Goal: Task Accomplishment & Management: Complete application form

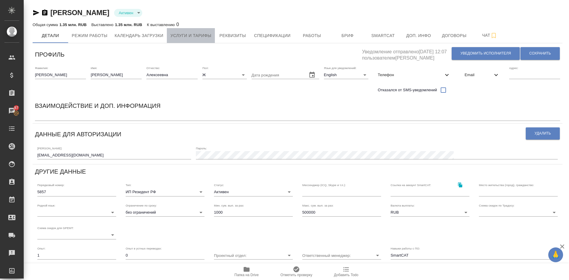
click at [192, 36] on span "Услуги и тарифы" at bounding box center [190, 35] width 41 height 7
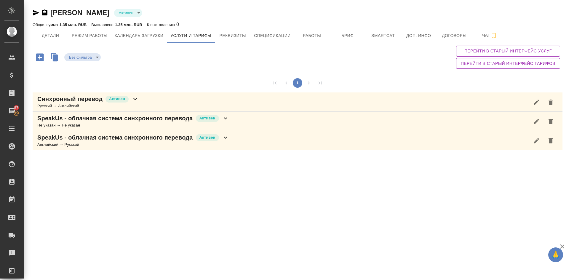
click at [108, 120] on p "SpeakUs - облачная система синхронного перевода" at bounding box center [115, 118] width 156 height 8
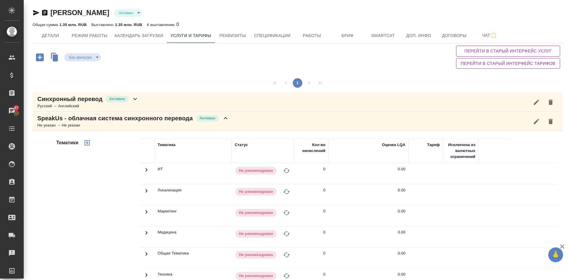
click at [249, 82] on div "1" at bounding box center [298, 83] width 530 height 19
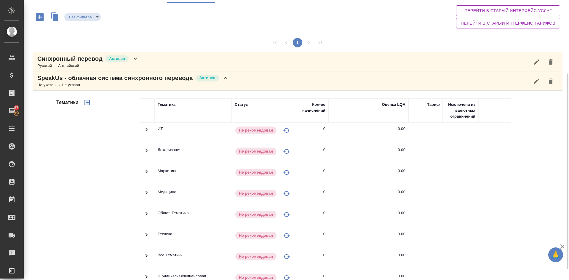
scroll to position [31, 0]
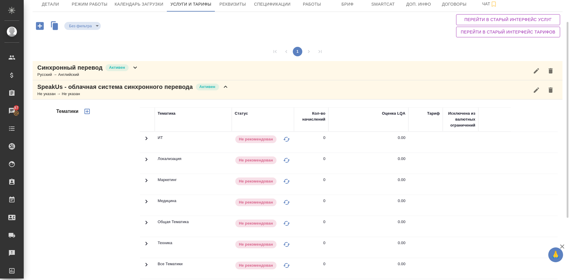
click at [50, 87] on p "SpeakUs - облачная система синхронного перевода" at bounding box center [115, 87] width 156 height 8
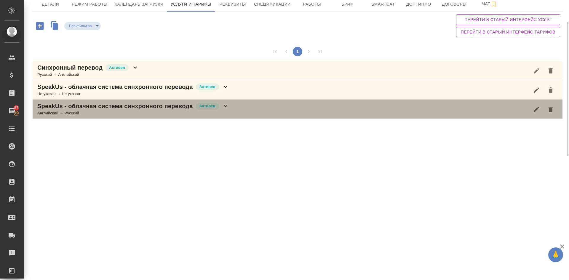
click at [45, 114] on div "Английский → Русский" at bounding box center [133, 113] width 192 height 6
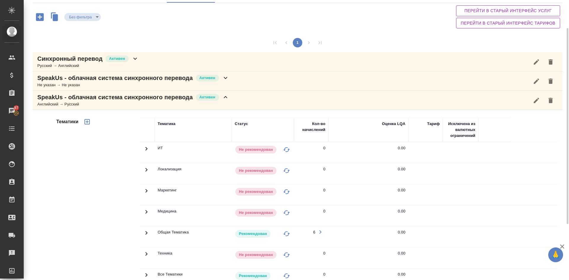
scroll to position [85, 0]
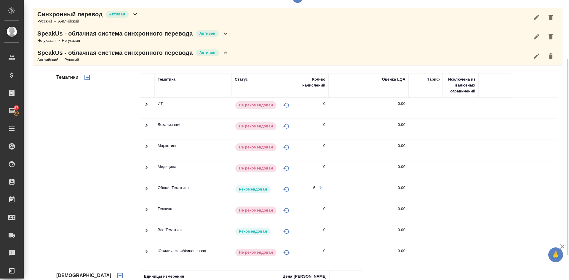
click at [61, 53] on p "SpeakUs - облачная система синхронного перевода" at bounding box center [115, 53] width 156 height 8
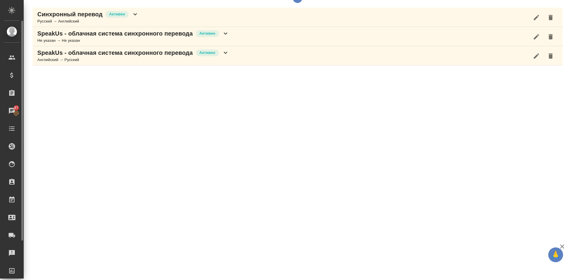
scroll to position [0, 0]
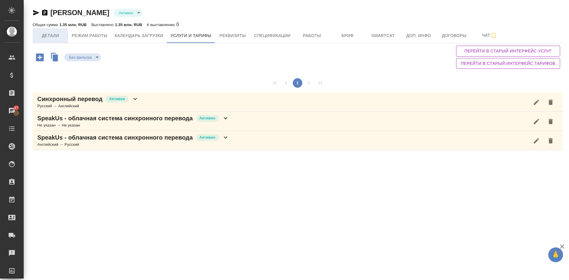
click at [51, 37] on span "Детали" at bounding box center [50, 35] width 28 height 7
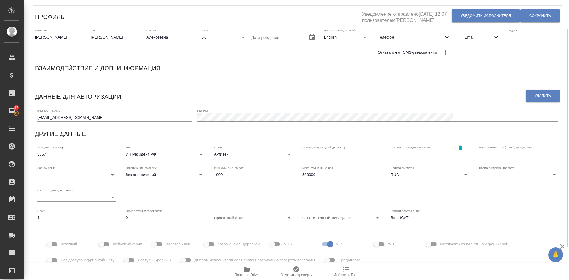
scroll to position [73, 0]
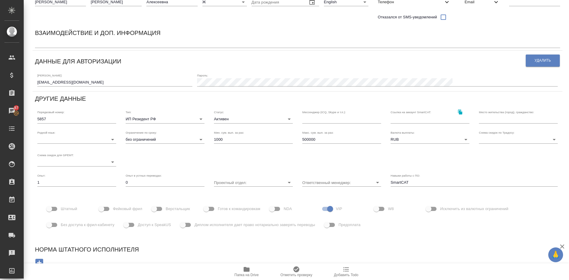
drag, startPoint x: 128, startPoint y: 225, endPoint x: 142, endPoint y: 227, distance: 13.8
click at [142, 227] on label "Доступ к SpeakUS" at bounding box center [146, 224] width 50 height 11
click at [142, 227] on input "Доступ к SpeakUS" at bounding box center [126, 224] width 34 height 11
checkbox input "true"
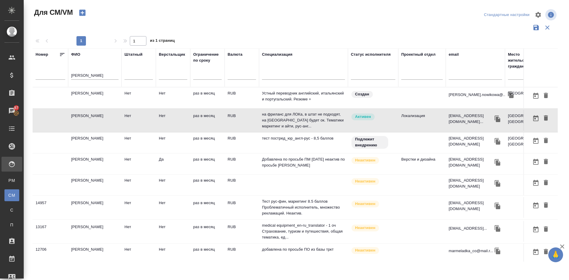
click at [83, 12] on icon "button" at bounding box center [82, 13] width 8 height 8
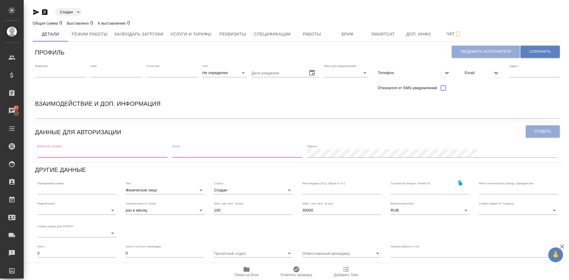
click at [61, 152] on input "text" at bounding box center [102, 153] width 130 height 8
paste input "[EMAIL_ADDRESS][DOMAIN_NAME]"
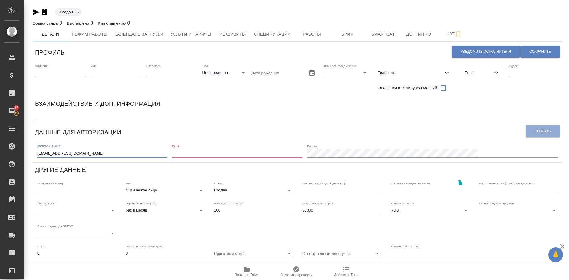
type input "[EMAIL_ADDRESS][DOMAIN_NAME]"
click at [221, 150] on input "email" at bounding box center [237, 153] width 130 height 8
paste input "[EMAIL_ADDRESS][DOMAIN_NAME]"
type input "yeonggwang9@gmail.com"
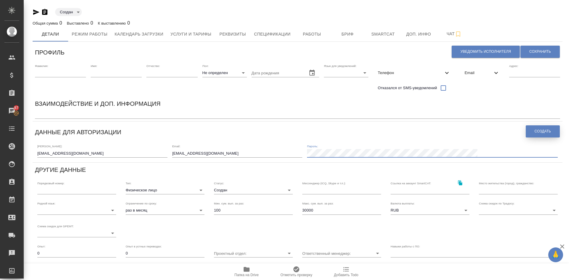
click at [551, 130] on button "Создать" at bounding box center [543, 131] width 34 height 12
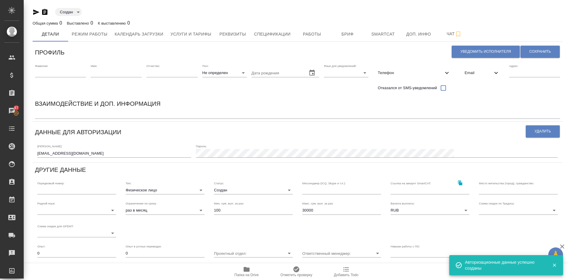
click at [53, 71] on input "text" at bounding box center [60, 73] width 51 height 8
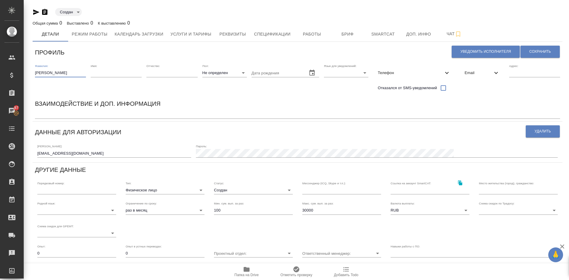
type input "Салчак"
click at [103, 76] on input "text" at bounding box center [116, 73] width 51 height 8
type input "Вячеслав"
click at [173, 67] on div "Отчество:" at bounding box center [171, 70] width 51 height 13
click at [170, 72] on input "text" at bounding box center [171, 73] width 51 height 8
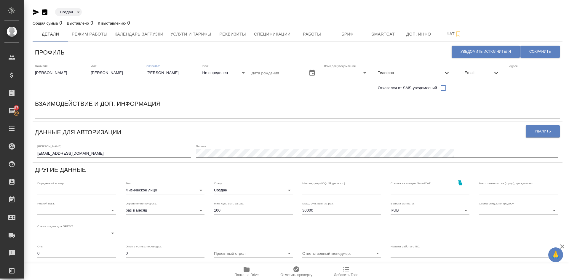
type input "Бадырааевич"
click at [213, 71] on body "🙏 .cls-1 fill:#fff; AWATERA Demidova Tatyana Клиенты Спецификации Заказы 87 Чат…" at bounding box center [284, 140] width 569 height 280
click at [212, 80] on li "М" at bounding box center [224, 82] width 44 height 9
type input "male"
click at [264, 74] on input "text" at bounding box center [277, 73] width 51 height 8
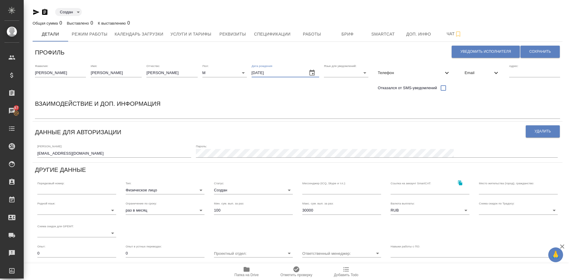
type input "08.03.1977"
click at [346, 73] on body "🙏 .cls-1 fill:#fff; AWATERA Demidova Tatyana Клиенты Спецификации Заказы 87 Чат…" at bounding box center [284, 140] width 569 height 280
click at [343, 71] on li "Русский" at bounding box center [346, 72] width 44 height 9
type input "RU"
click at [389, 74] on span "Телефон" at bounding box center [411, 73] width 66 height 6
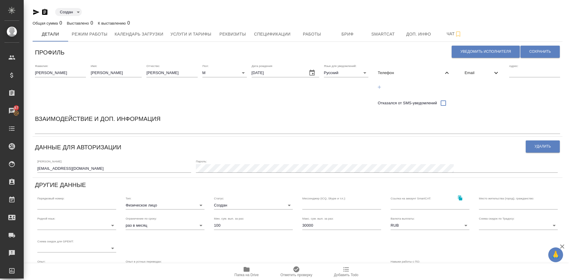
drag, startPoint x: 379, startPoint y: 87, endPoint x: 398, endPoint y: 90, distance: 19.2
click at [378, 87] on icon "button" at bounding box center [379, 86] width 3 height 3
select select "RU"
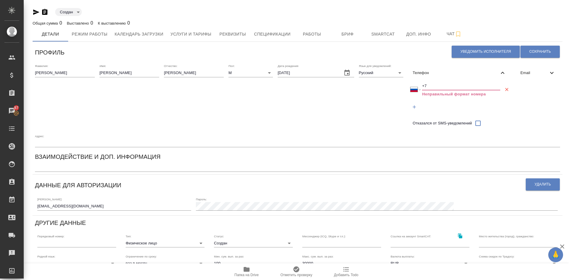
drag, startPoint x: 437, startPoint y: 85, endPoint x: 420, endPoint y: 113, distance: 32.9
click at [437, 86] on input "+7" at bounding box center [461, 86] width 78 height 8
paste input "923 543 63 22"
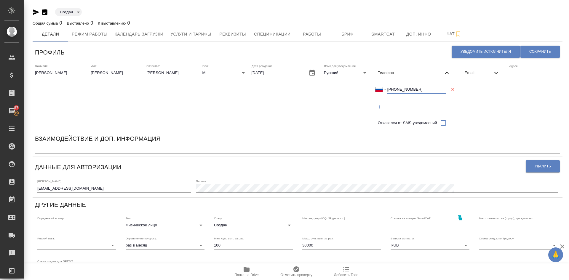
type input "+7 923 543 63 22"
click at [473, 71] on span "Email" at bounding box center [479, 73] width 28 height 6
click at [468, 86] on icon "button" at bounding box center [466, 86] width 5 height 5
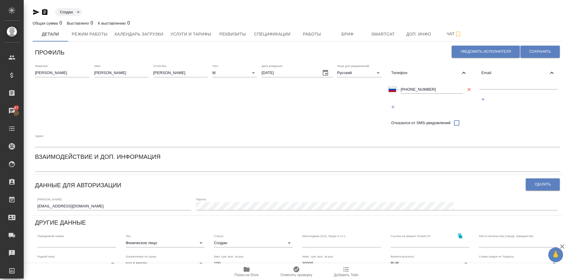
click at [497, 85] on input "text" at bounding box center [518, 85] width 79 height 7
drag, startPoint x: 93, startPoint y: 207, endPoint x: 0, endPoint y: 205, distance: 92.8
click at [0, 206] on div ".cls-1 fill:#fff; AWATERA Demidova Tatyana Клиенты Спецификации Заказы 87 Чаты …" at bounding box center [284, 140] width 569 height 280
click at [483, 87] on input "text" at bounding box center [518, 85] width 79 height 7
paste input "yeonggwang9@gmail.com"
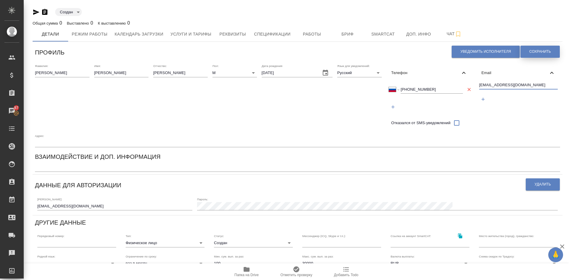
type input "yeonggwang9@gmail.com"
click at [530, 51] on span "Сохранить" at bounding box center [541, 51] width 22 height 5
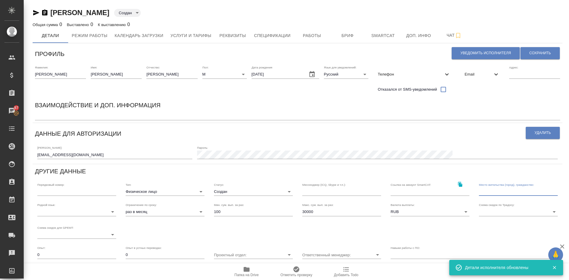
click at [480, 193] on input "text" at bounding box center [518, 192] width 79 height 8
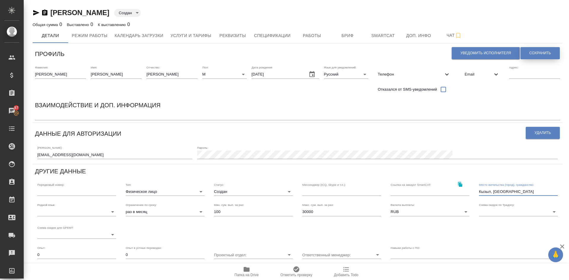
type input "Кызыл, Тува"
click at [535, 53] on span "Сохранить" at bounding box center [541, 53] width 22 height 5
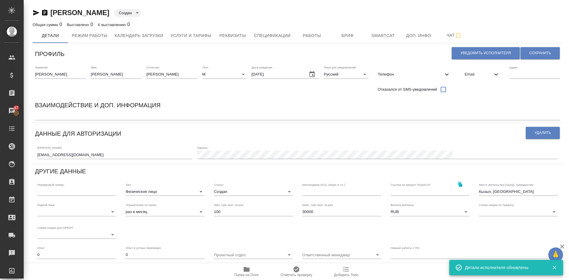
click at [56, 119] on div "x" at bounding box center [297, 116] width 525 height 8
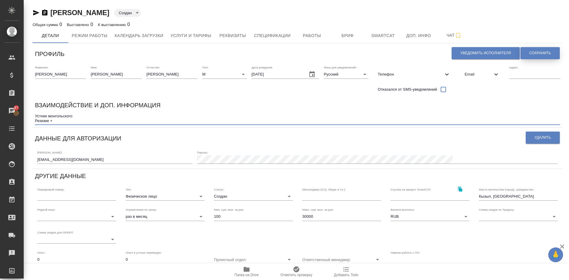
type textarea "Устник монгольского Резюме +"
click at [531, 52] on span "Сохранить" at bounding box center [541, 53] width 22 height 5
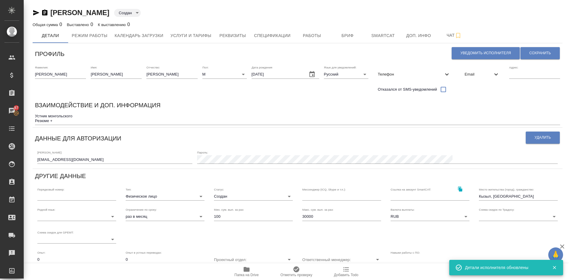
click at [401, 74] on span "Телефон" at bounding box center [411, 74] width 66 height 6
select select "RU"
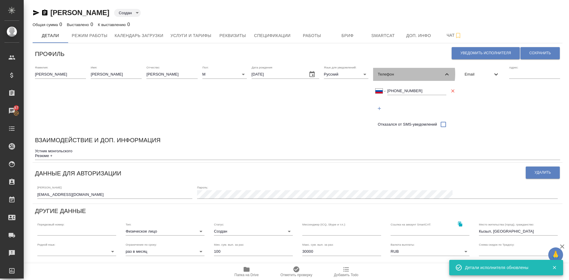
click at [401, 74] on span "Телефон" at bounding box center [411, 74] width 66 height 6
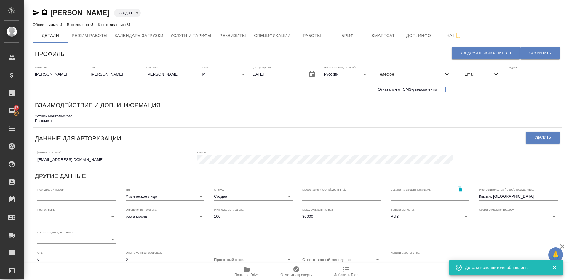
click at [486, 67] on div "Email" at bounding box center [482, 75] width 44 height 18
click at [483, 71] on div "Email" at bounding box center [482, 74] width 44 height 13
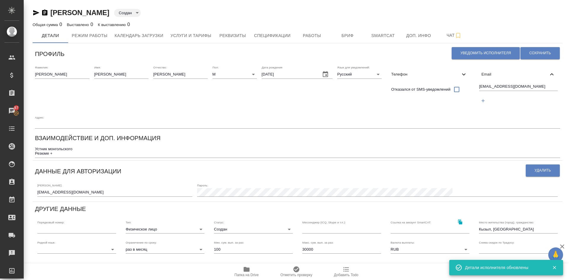
click at [482, 71] on span "Email" at bounding box center [515, 74] width 67 height 6
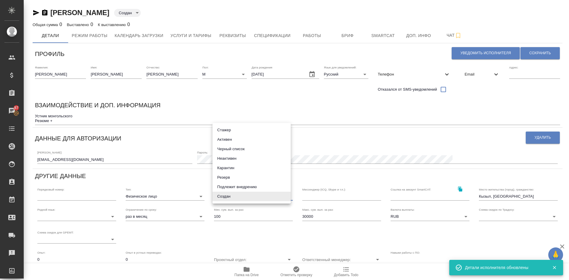
click at [230, 196] on body "🙏 .cls-1 fill:#fff; AWATERA Demidova Tatyana Клиенты Спецификации Заказы 87 Чат…" at bounding box center [284, 140] width 569 height 280
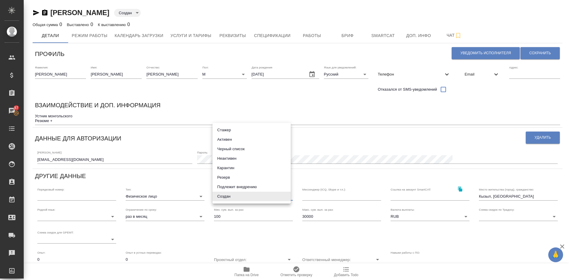
click at [229, 140] on li "Активен" at bounding box center [252, 139] width 78 height 9
type input "active"
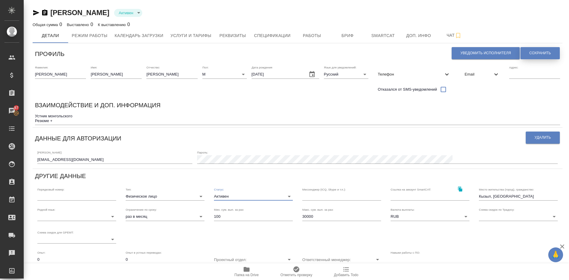
click at [531, 50] on button "Сохранить" at bounding box center [540, 53] width 39 height 12
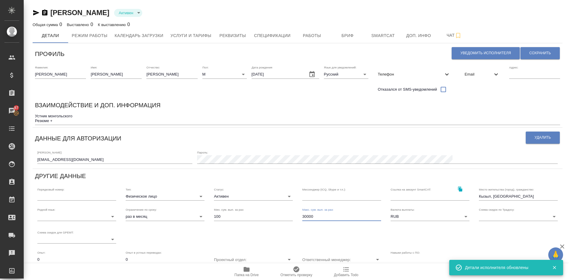
drag, startPoint x: 325, startPoint y: 218, endPoint x: 215, endPoint y: 223, distance: 109.8
click at [230, 223] on div "Родной язык: ​ Ограничение по сроку: раз в месяц month Мин. сум. вып. за раз: 1…" at bounding box center [298, 225] width 530 height 45
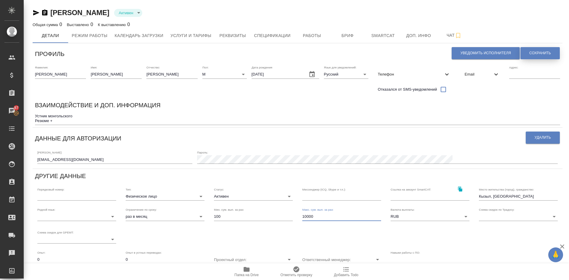
type input "10000"
click at [536, 50] on button "Сохранить" at bounding box center [540, 53] width 39 height 12
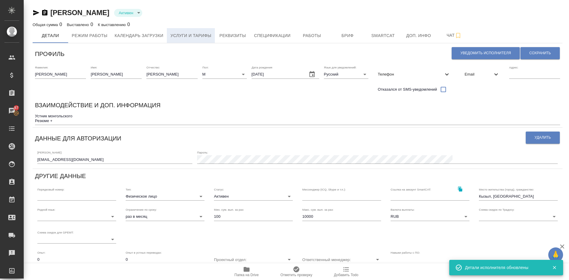
click at [192, 36] on span "Услуги и тарифы" at bounding box center [190, 35] width 41 height 7
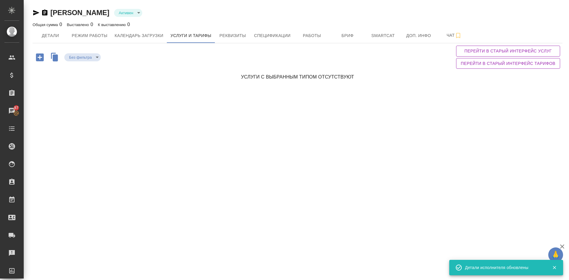
click at [42, 57] on icon "button" at bounding box center [40, 57] width 8 height 8
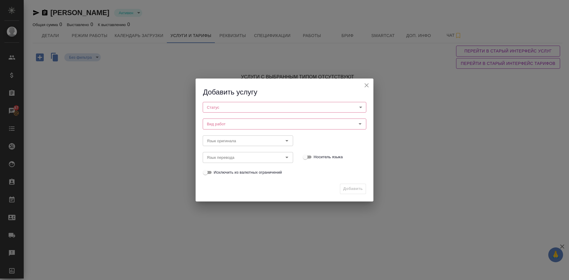
click at [229, 104] on body "🙏 .cls-1 fill:#fff; AWATERA Demidova Tatyana Клиенты Спецификации Заказы 87 Чат…" at bounding box center [284, 140] width 569 height 280
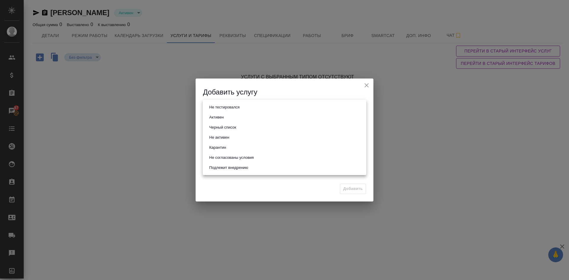
drag, startPoint x: 224, startPoint y: 117, endPoint x: 225, endPoint y: 126, distance: 8.6
click at [224, 117] on button "Активен" at bounding box center [217, 117] width 18 height 7
type input "active"
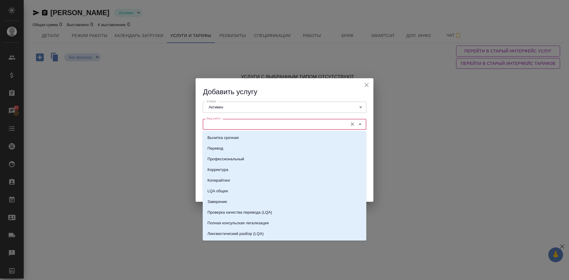
click at [224, 126] on input "Вид работ" at bounding box center [275, 124] width 140 height 7
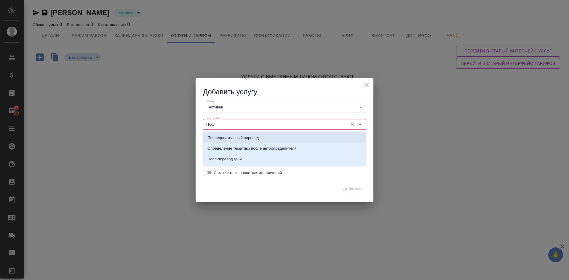
click at [223, 137] on p "Последовательный перевод" at bounding box center [233, 138] width 51 height 6
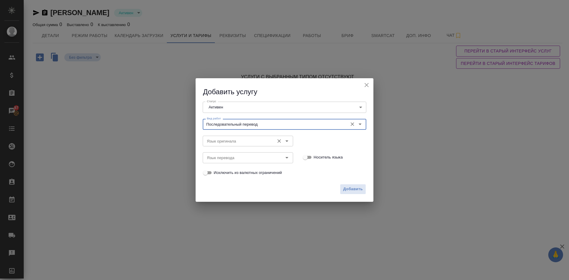
type input "Последовательный перевод"
click at [221, 140] on input "Язык оригинала" at bounding box center [238, 141] width 67 height 7
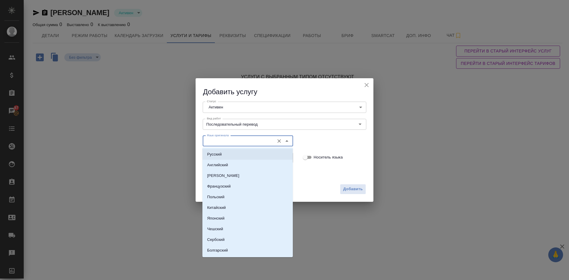
drag, startPoint x: 215, startPoint y: 153, endPoint x: 215, endPoint y: 156, distance: 3.6
click at [215, 153] on p "Русский" at bounding box center [214, 155] width 15 height 6
type input "Русский"
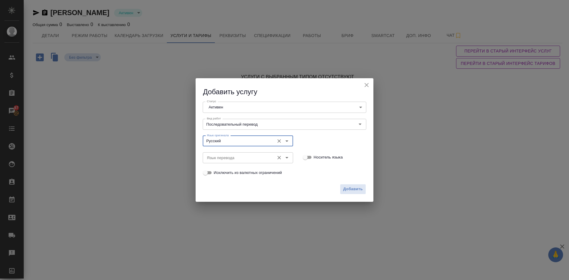
click at [215, 158] on input "Язык перевода" at bounding box center [238, 157] width 67 height 7
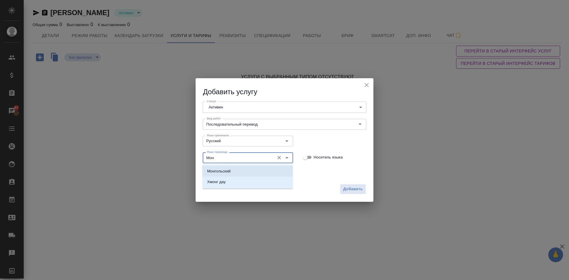
click at [215, 173] on p "Монгольский" at bounding box center [218, 171] width 23 height 6
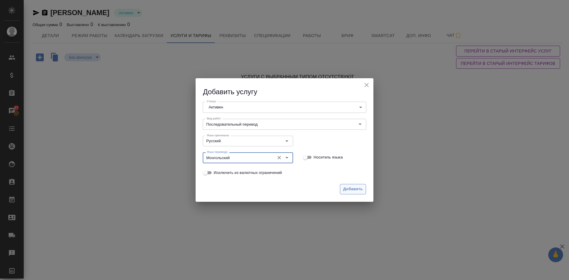
type input "Монгольский"
click at [357, 189] on span "Добавить" at bounding box center [353, 189] width 20 height 7
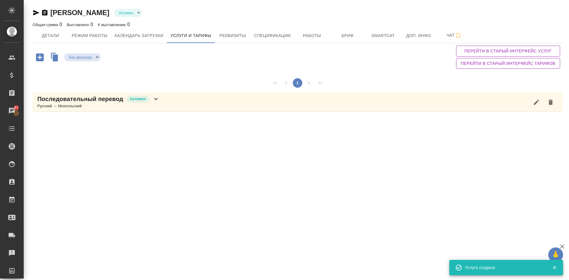
click at [84, 104] on div "Русский → Монгольский" at bounding box center [98, 106] width 122 height 6
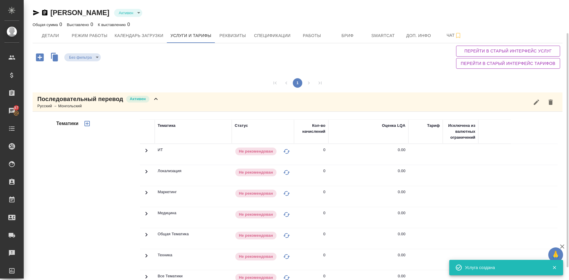
scroll to position [55, 0]
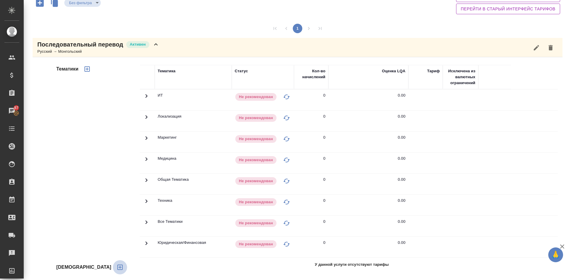
click at [117, 267] on icon "button" at bounding box center [119, 267] width 5 height 5
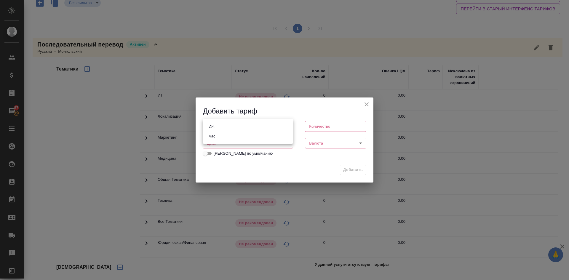
click at [221, 127] on body "🙏 .cls-1 fill:#fff; AWATERA Demidova Tatyana Клиенты Спецификации Заказы 87 Чат…" at bounding box center [284, 140] width 569 height 280
click at [218, 136] on li "час" at bounding box center [248, 136] width 90 height 10
type input "5a8b1489cc6b4906c91bfd93"
click at [221, 141] on input "number" at bounding box center [248, 143] width 90 height 11
type input "1300"
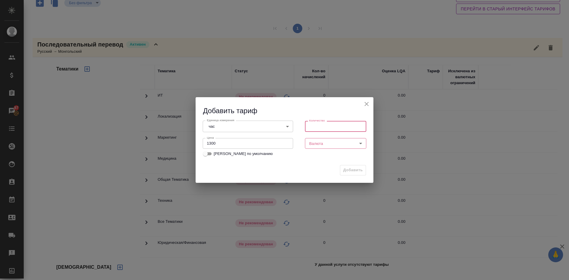
click at [325, 129] on input "number" at bounding box center [335, 126] width 61 height 11
type input "1"
click at [327, 139] on div "Валюта ​ Валюта" at bounding box center [335, 143] width 73 height 26
click at [327, 143] on body "🙏 .cls-1 fill:#fff; AWATERA Demidova Tatyana Клиенты Спецификации Заказы 87 Чат…" at bounding box center [284, 140] width 569 height 280
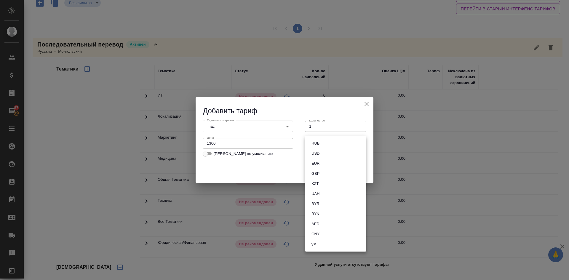
drag, startPoint x: 320, startPoint y: 142, endPoint x: 342, endPoint y: 167, distance: 33.2
click at [320, 142] on button "RUB" at bounding box center [316, 143] width 12 height 7
type input "RUB"
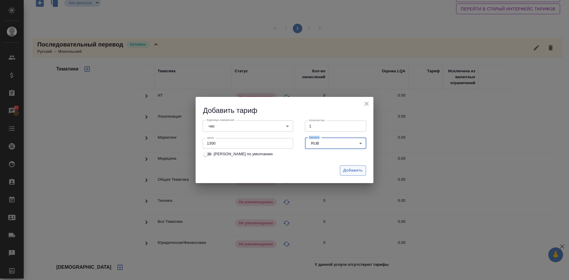
click at [348, 172] on span "Добавить" at bounding box center [353, 170] width 20 height 7
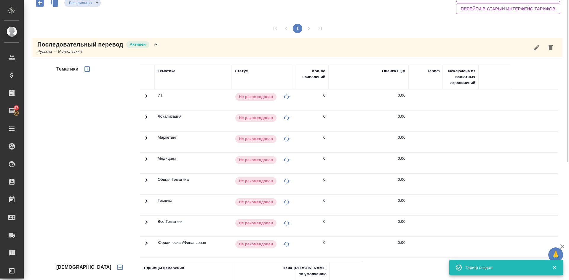
scroll to position [0, 0]
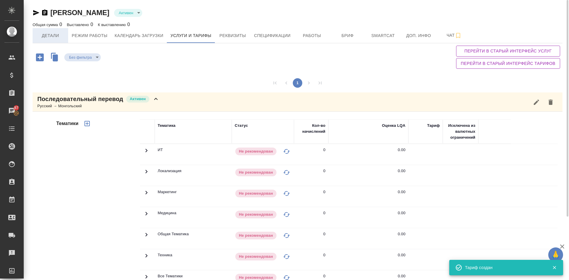
click at [53, 37] on span "Детали" at bounding box center [50, 35] width 28 height 7
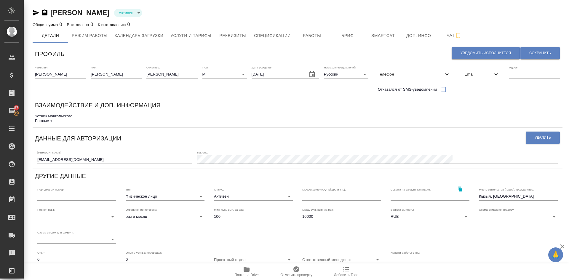
click at [60, 123] on div "Устник монгольского Резюме + x" at bounding box center [297, 118] width 525 height 13
click at [60, 123] on textarea "Устник монгольского Резюме +" at bounding box center [297, 118] width 525 height 9
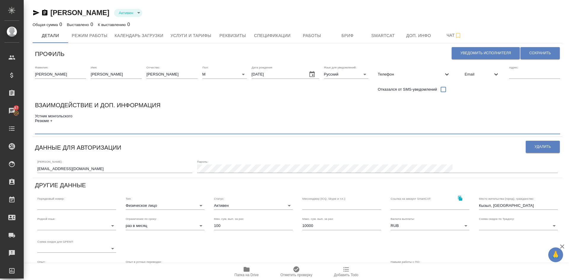
paste textarea "Минимального заказа нет, можно договориться по оплате по факту,в зависимости от…"
type textarea "Устник монгольского Резюме + Минимального заказа нет, можно договориться по опл…"
click at [530, 52] on span "Сохранить" at bounding box center [541, 53] width 22 height 5
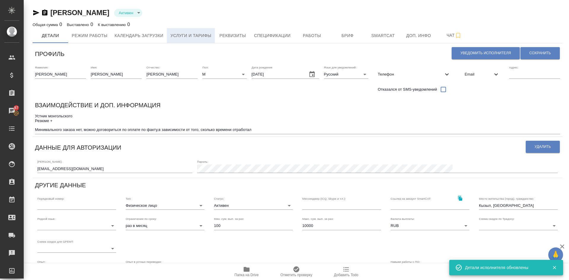
click at [211, 36] on span "Услуги и тарифы" at bounding box center [190, 35] width 41 height 7
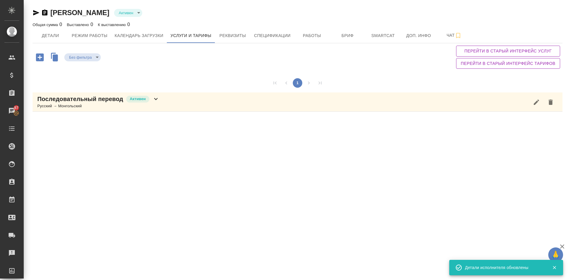
click at [80, 103] on p "Последовательный перевод" at bounding box center [80, 99] width 86 height 8
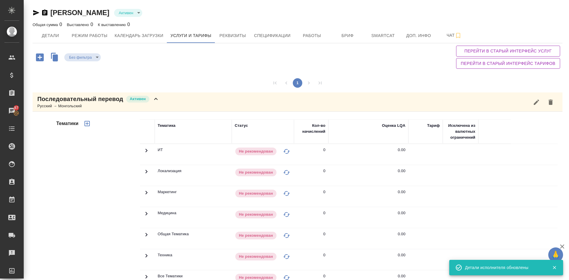
click at [89, 124] on icon "button" at bounding box center [87, 123] width 7 height 7
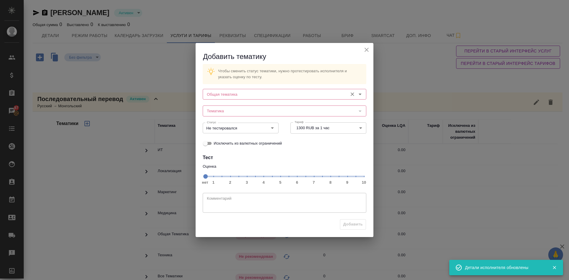
click at [213, 90] on div "Общая тематика" at bounding box center [285, 94] width 164 height 11
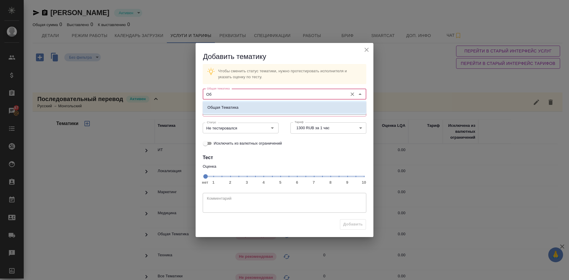
click at [228, 106] on p "Общая Тематика" at bounding box center [223, 108] width 31 height 6
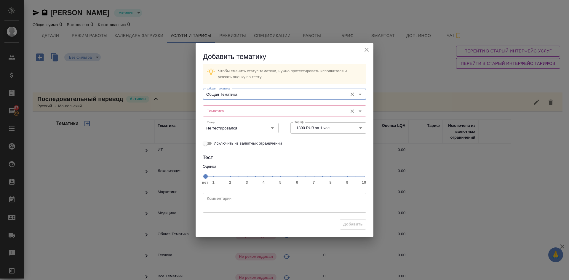
type input "Общая Тематика"
click at [225, 111] on input "Тематика" at bounding box center [275, 110] width 140 height 7
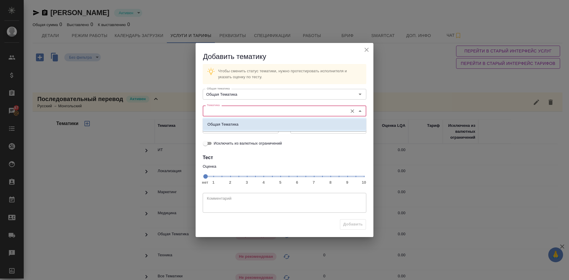
click at [242, 126] on li "Общая Тематика" at bounding box center [285, 124] width 164 height 11
type input "Общая Тематика"
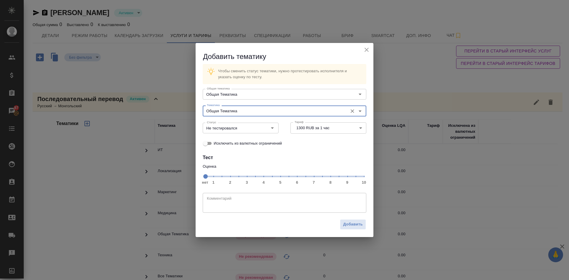
click at [330, 180] on span "нет 1 2 3 4 5 6 7 8 9 10" at bounding box center [284, 176] width 159 height 8
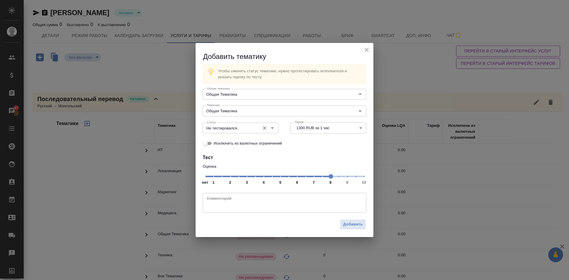
click at [237, 131] on input "Не тестировался" at bounding box center [231, 128] width 52 height 7
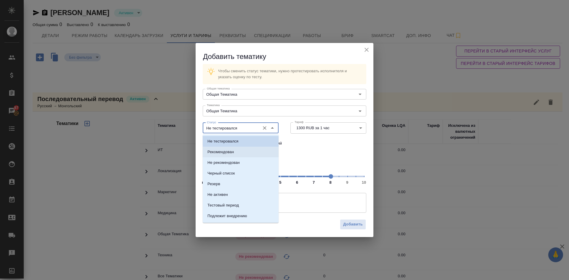
click at [216, 152] on p "Рекомендован" at bounding box center [221, 152] width 26 height 6
type input "Рекомендован"
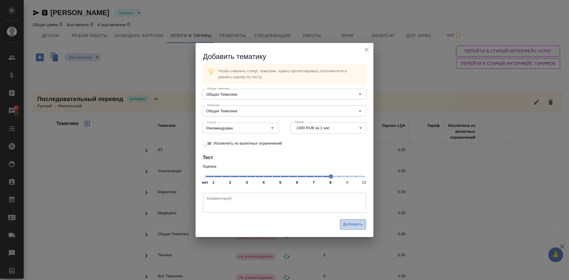
click at [349, 224] on span "Добавить" at bounding box center [353, 224] width 20 height 7
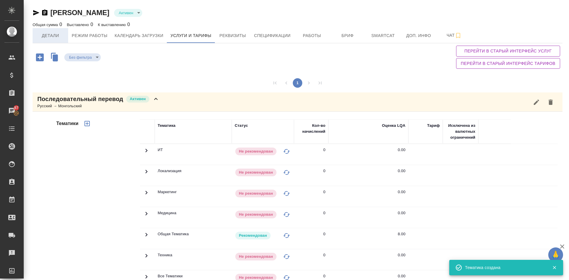
click at [49, 34] on span "Детали" at bounding box center [50, 35] width 28 height 7
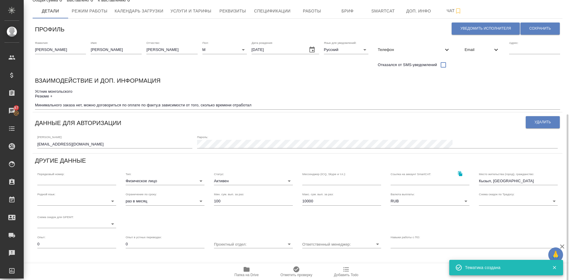
scroll to position [79, 0]
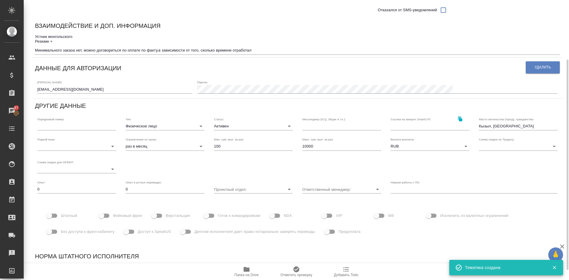
click at [247, 269] on icon "button" at bounding box center [247, 269] width 6 height 5
click at [84, 35] on textarea "Устник монгольского Резюме + Минимального заказа нет, можно договориться по опл…" at bounding box center [297, 43] width 525 height 18
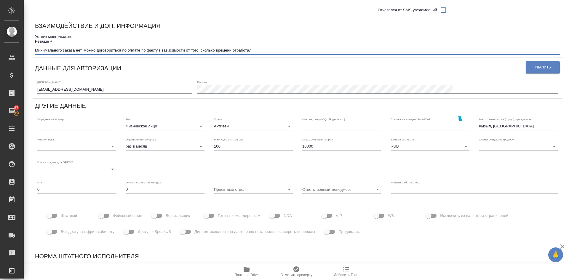
click at [74, 44] on textarea "Устник монгольского Резюме + Минимального заказа нет, можно договориться по опл…" at bounding box center [297, 43] width 525 height 18
click at [72, 45] on textarea "Устник монгольского Резюме + Минимального заказа нет, можно договориться по опл…" at bounding box center [297, 43] width 525 height 18
click at [71, 42] on textarea "Устник монгольского Резюме + Минимального заказа нет, можно договориться по опл…" at bounding box center [297, 43] width 525 height 18
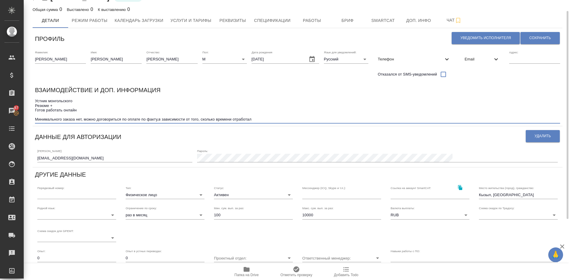
scroll to position [0, 0]
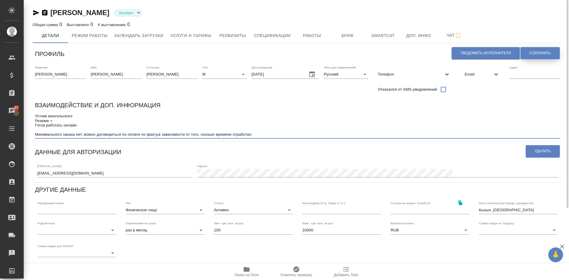
type textarea "Устник монгольского Резюме + Готов работать онлайн Минимального заказа нет, мож…"
click at [541, 51] on span "Сохранить" at bounding box center [541, 53] width 22 height 5
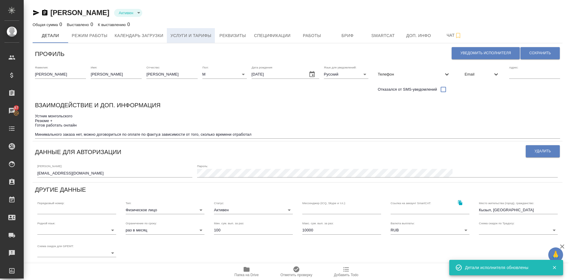
click at [188, 36] on span "Услуги и тарифы" at bounding box center [190, 35] width 41 height 7
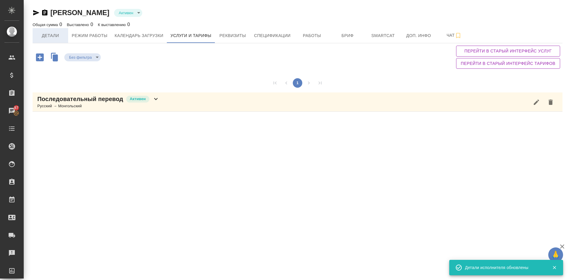
click at [51, 34] on span "Детали" at bounding box center [50, 35] width 28 height 7
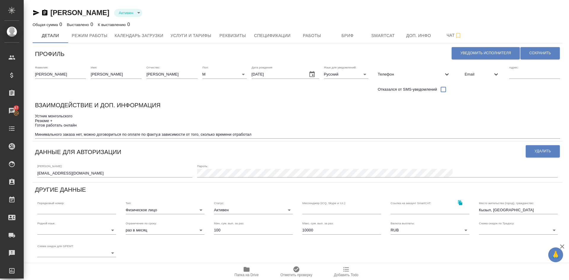
click at [35, 12] on icon "button" at bounding box center [36, 12] width 6 height 5
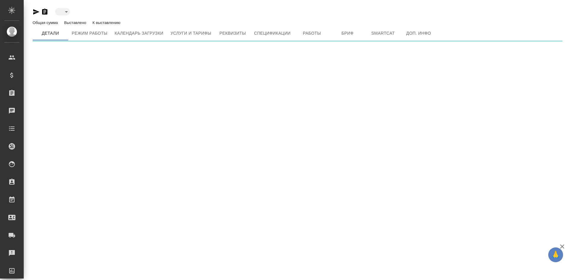
type input "active"
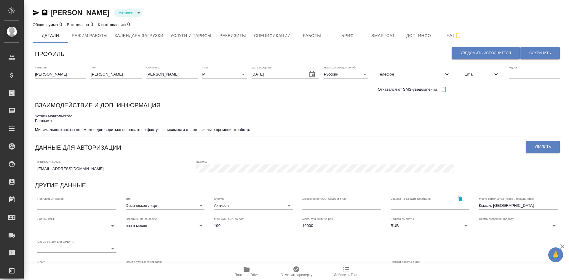
click at [245, 270] on icon "button" at bounding box center [247, 269] width 6 height 5
click at [531, 54] on span "Сохранить" at bounding box center [541, 53] width 22 height 5
click at [461, 52] on span "Уведомить исполнителя" at bounding box center [486, 53] width 50 height 5
type textarea "Добрый день, Вячеслав! Ознакомиться с подробной информацией по выполненным рабо…"
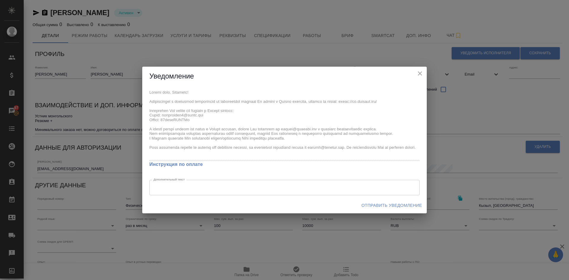
click at [368, 204] on span "Отправить уведомление" at bounding box center [392, 205] width 60 height 7
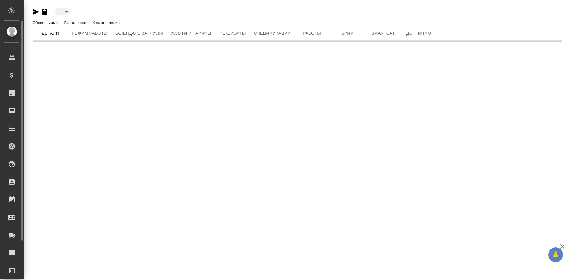
type input "active"
